Goal: Task Accomplishment & Management: Manage account settings

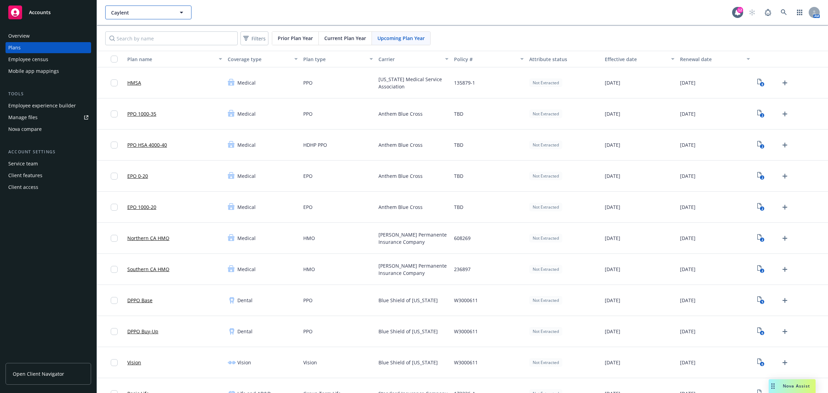
click at [173, 9] on button "Caylent" at bounding box center [148, 13] width 86 height 14
click at [151, 16] on button "Caylent" at bounding box center [148, 13] width 86 height 14
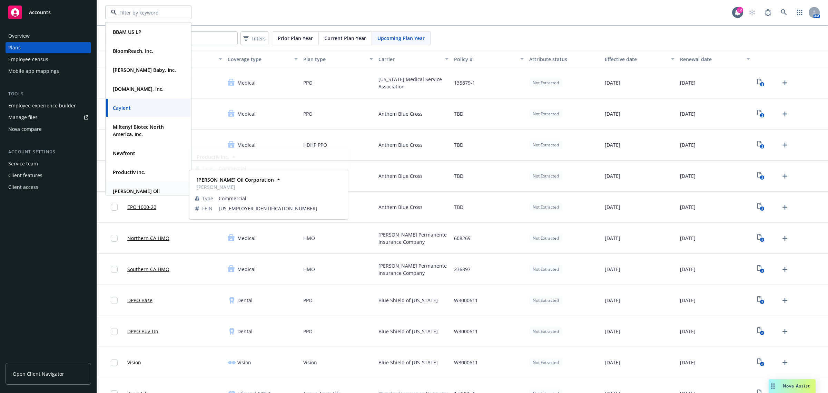
click at [148, 192] on strong "[PERSON_NAME] Oil Corporation" at bounding box center [136, 195] width 47 height 14
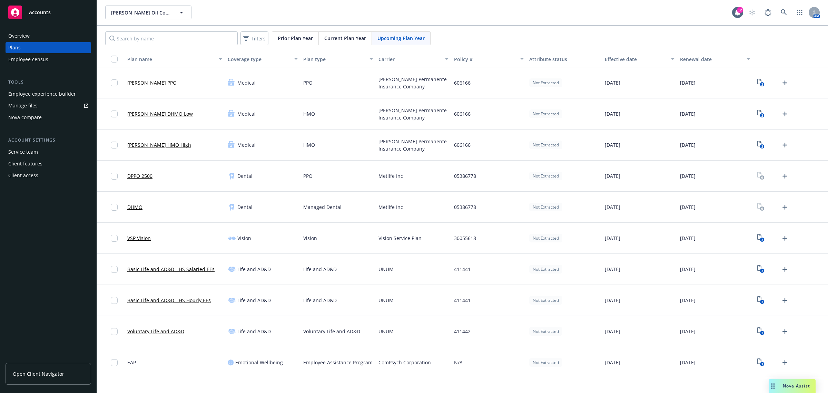
click at [43, 98] on div "Employee experience builder" at bounding box center [42, 93] width 68 height 11
click at [142, 15] on span "[PERSON_NAME] Oil Corporation" at bounding box center [141, 12] width 60 height 7
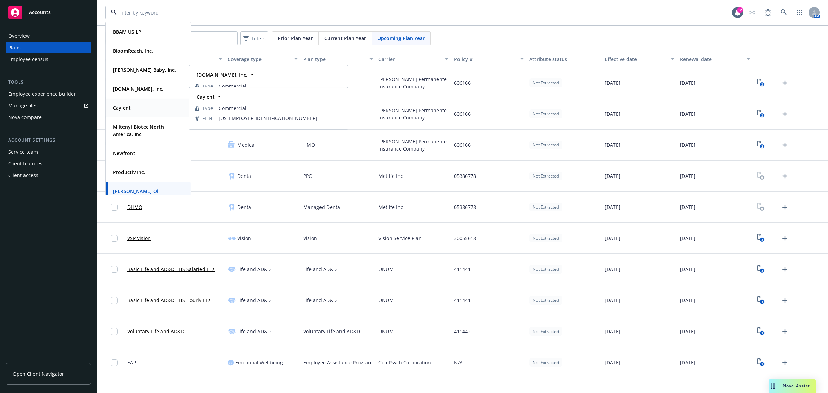
click at [130, 110] on strong "Caylent" at bounding box center [122, 108] width 18 height 7
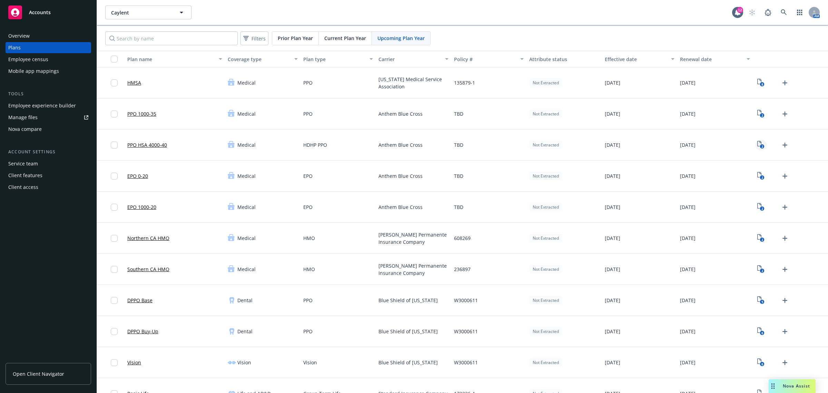
click at [757, 145] on icon "2" at bounding box center [760, 145] width 7 height 8
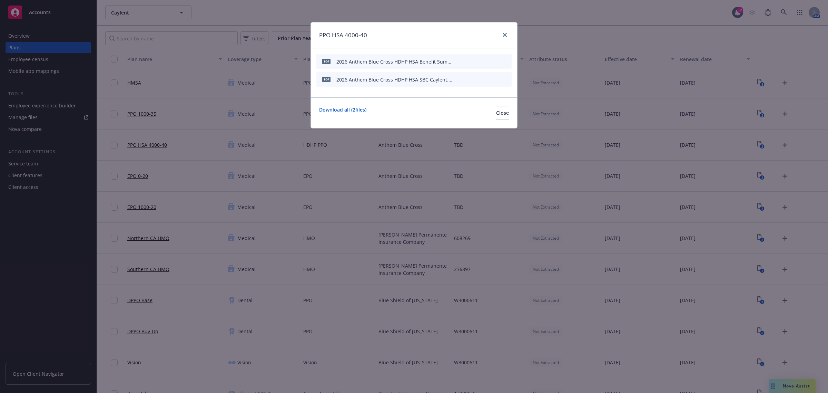
click at [507, 60] on icon "archive file" at bounding box center [505, 61] width 5 height 6
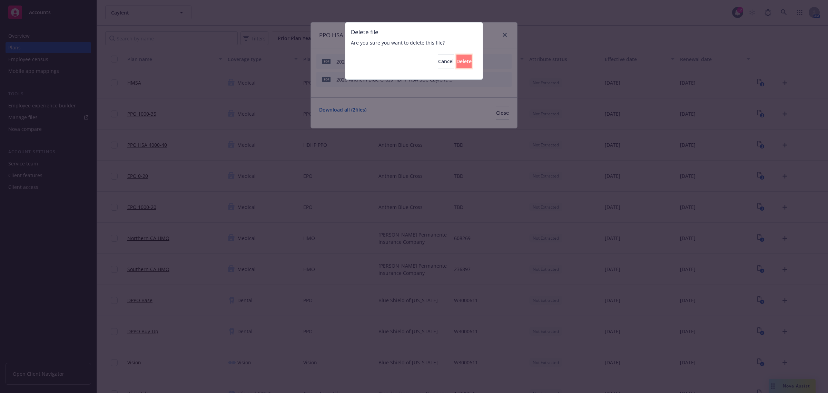
click at [456, 61] on span "Delete" at bounding box center [463, 61] width 15 height 7
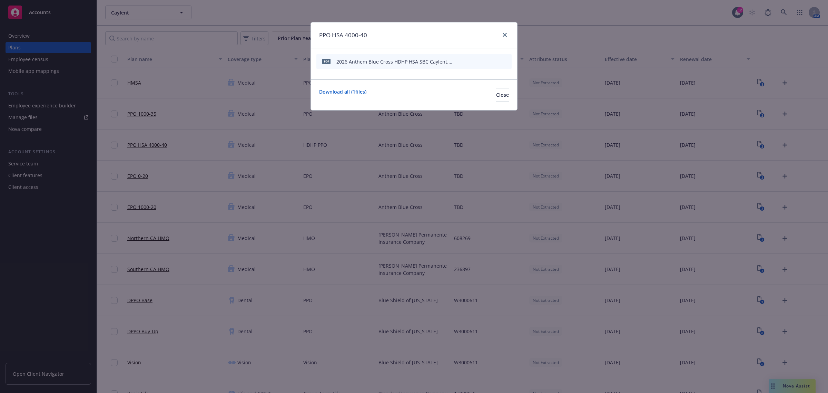
click at [506, 60] on icon "archive file" at bounding box center [505, 61] width 5 height 6
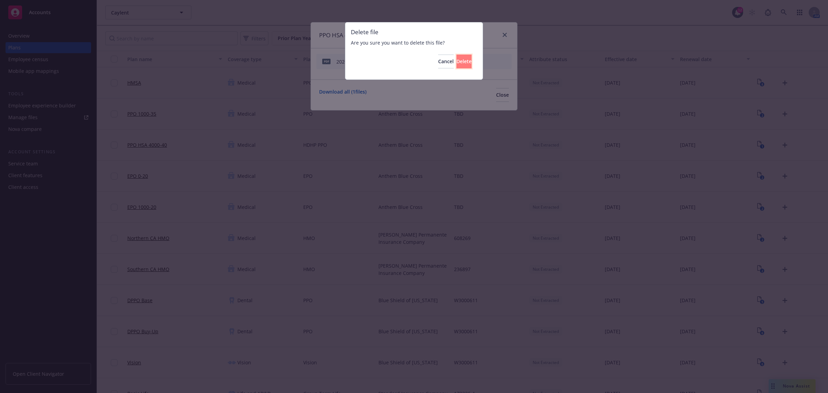
click at [456, 63] on span "Delete" at bounding box center [463, 61] width 15 height 7
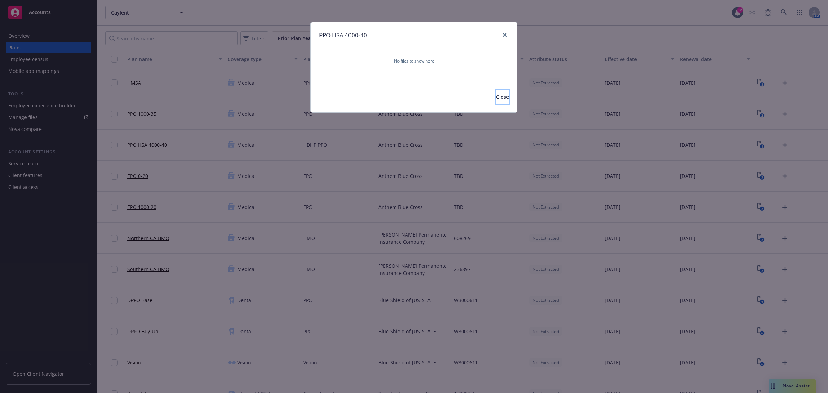
click at [500, 102] on button "Close" at bounding box center [502, 97] width 13 height 14
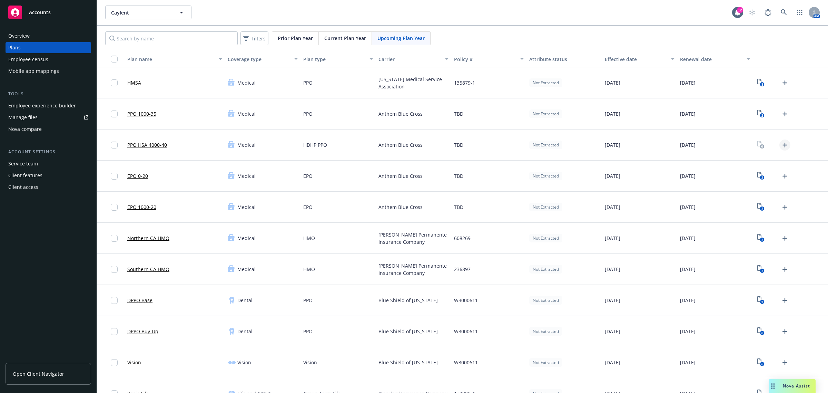
click at [783, 145] on icon "Upload Plan Documents" at bounding box center [785, 144] width 5 height 5
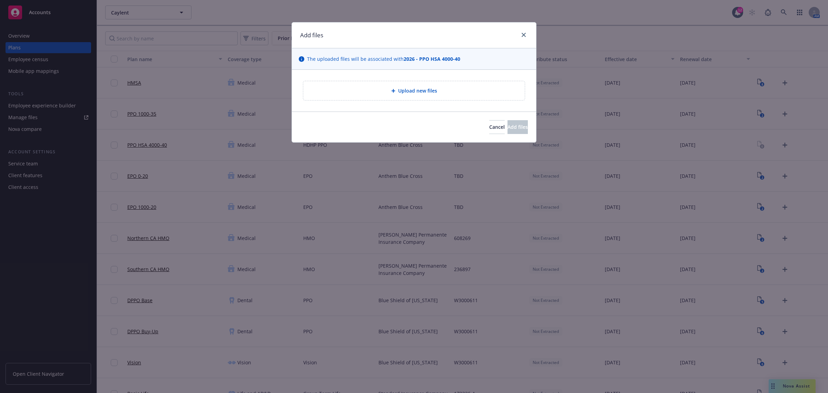
click at [454, 92] on div "Upload new files" at bounding box center [414, 91] width 210 height 8
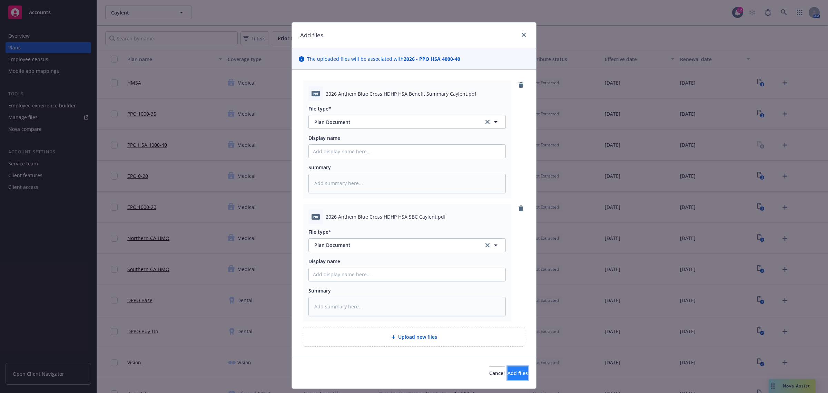
click at [508, 372] on span "Add files" at bounding box center [518, 373] width 20 height 7
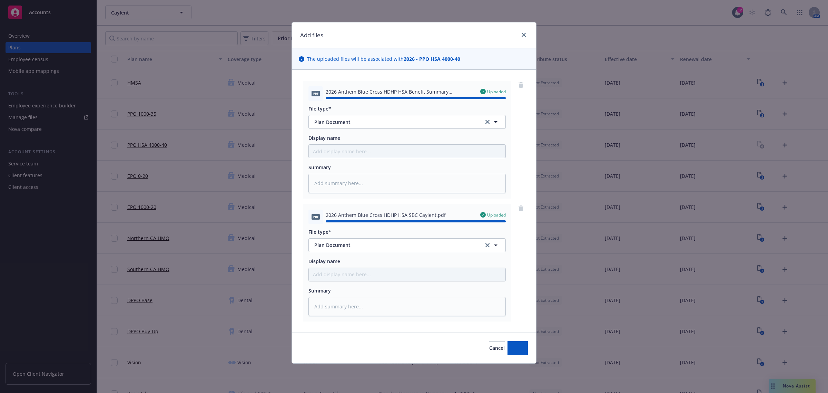
type textarea "x"
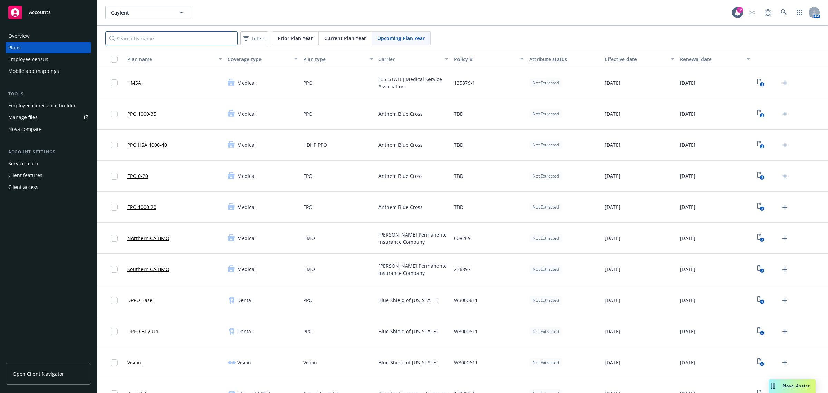
click at [137, 42] on input "Search by name" at bounding box center [171, 38] width 132 height 14
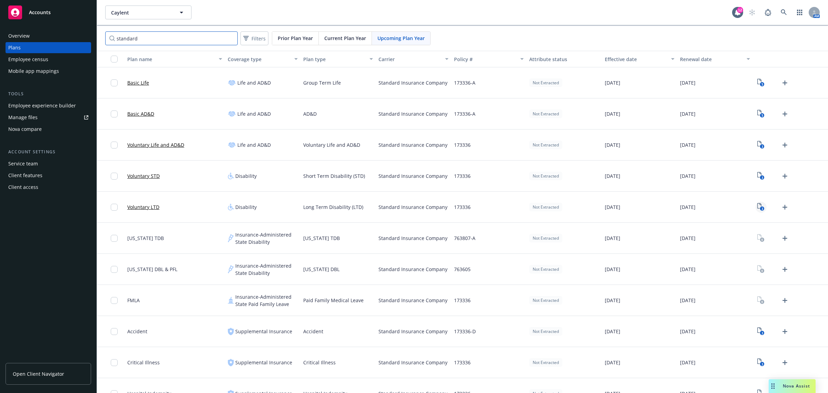
type input "standard"
click at [761, 207] on text "3" at bounding box center [762, 208] width 2 height 4
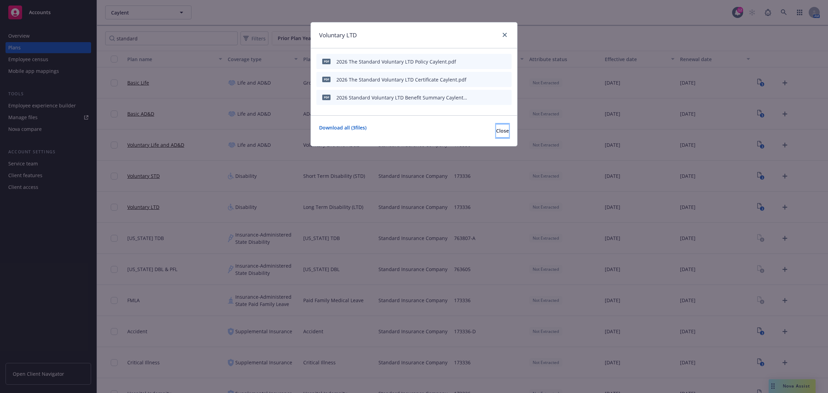
click at [496, 130] on span "Close" at bounding box center [502, 130] width 13 height 7
